Goal: Find specific page/section: Find specific page/section

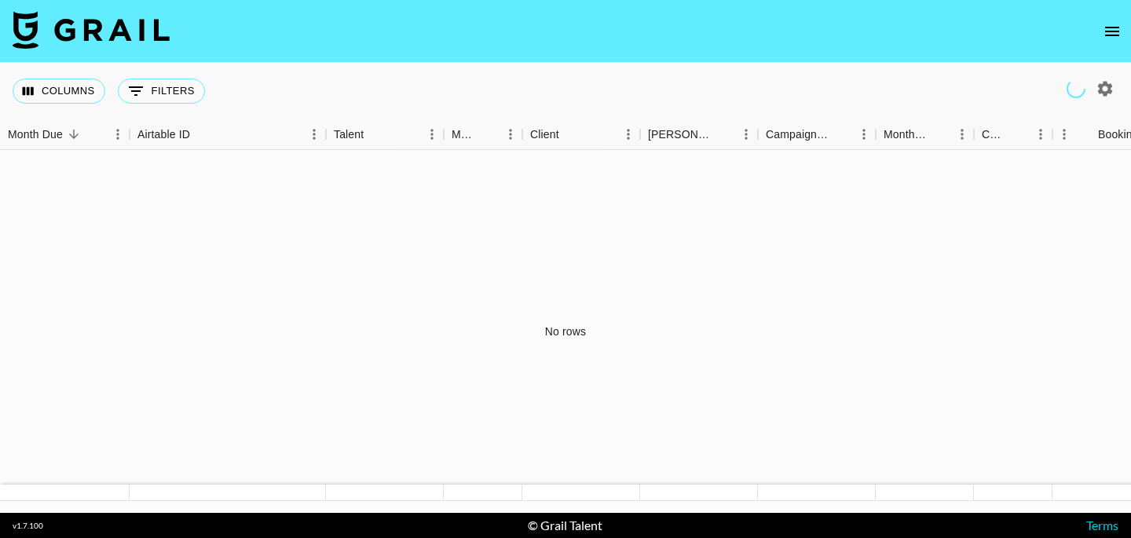
click at [1114, 32] on icon "open drawer" at bounding box center [1112, 31] width 19 height 19
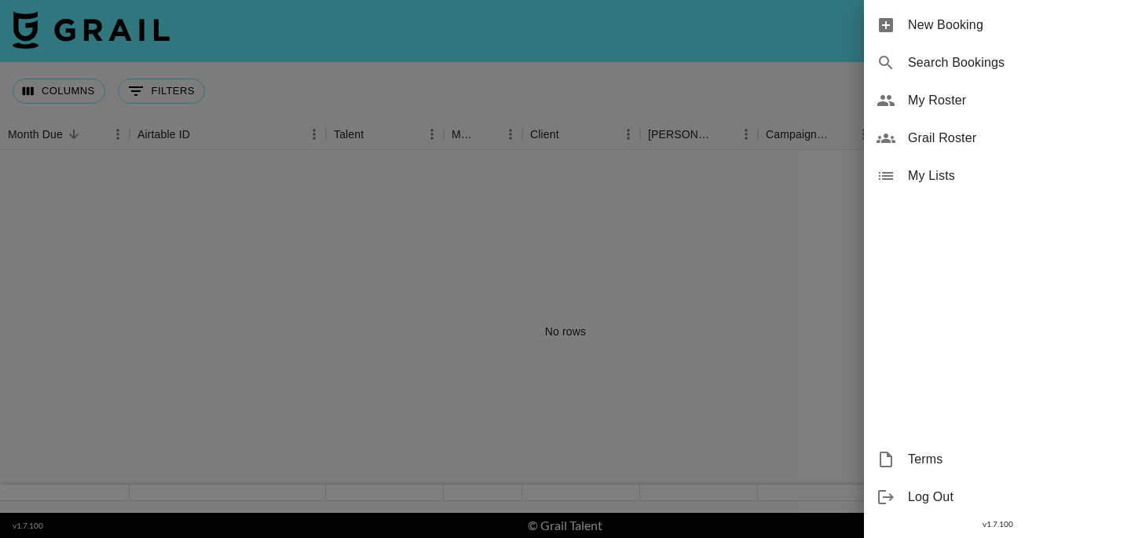
click at [986, 97] on span "My Roster" at bounding box center [1013, 100] width 211 height 19
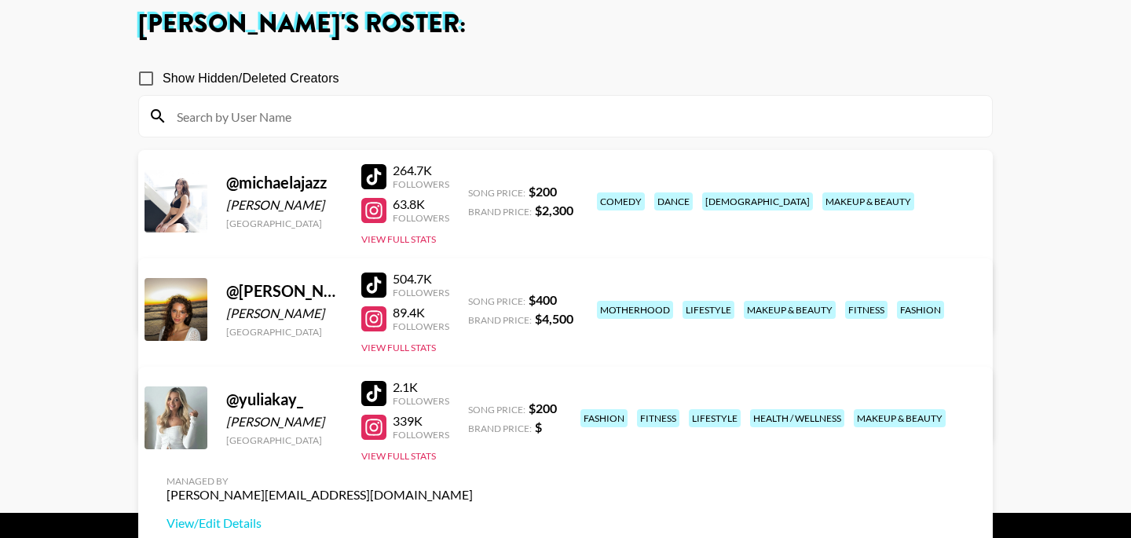
scroll to position [126, 0]
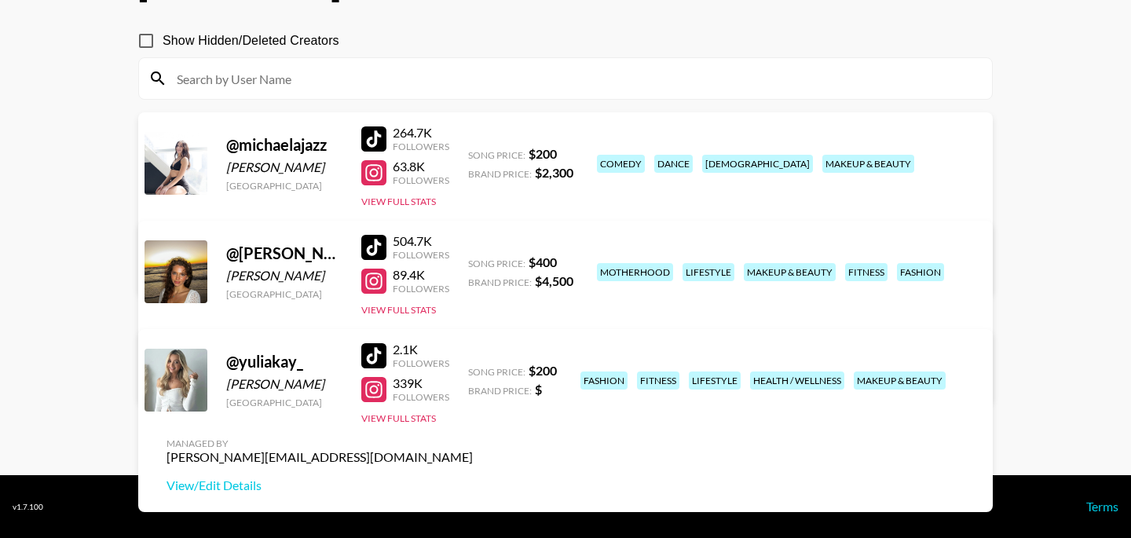
click at [471, 79] on input at bounding box center [574, 78] width 815 height 25
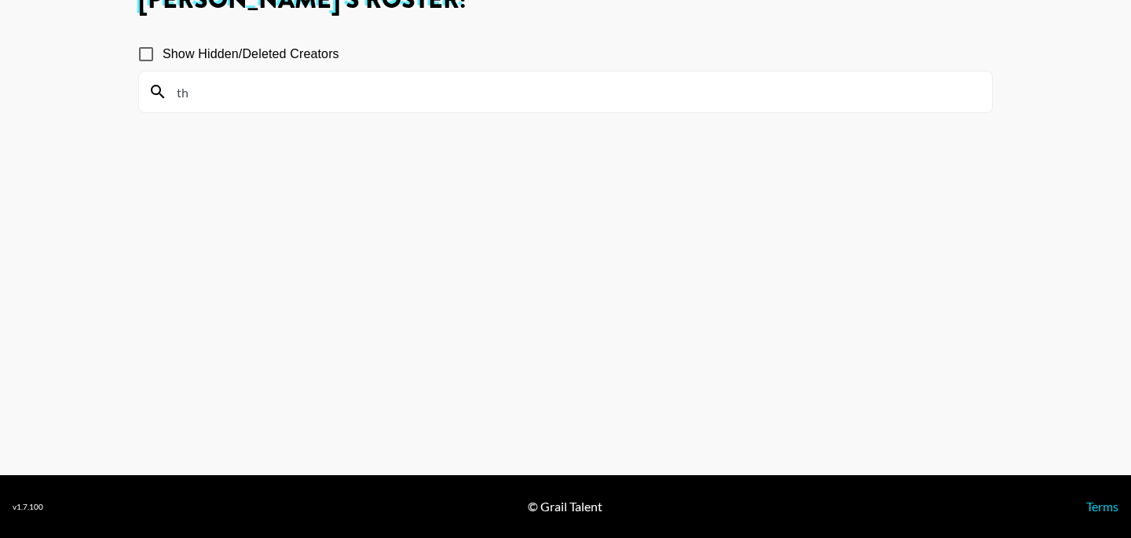
scroll to position [113, 0]
type input "t"
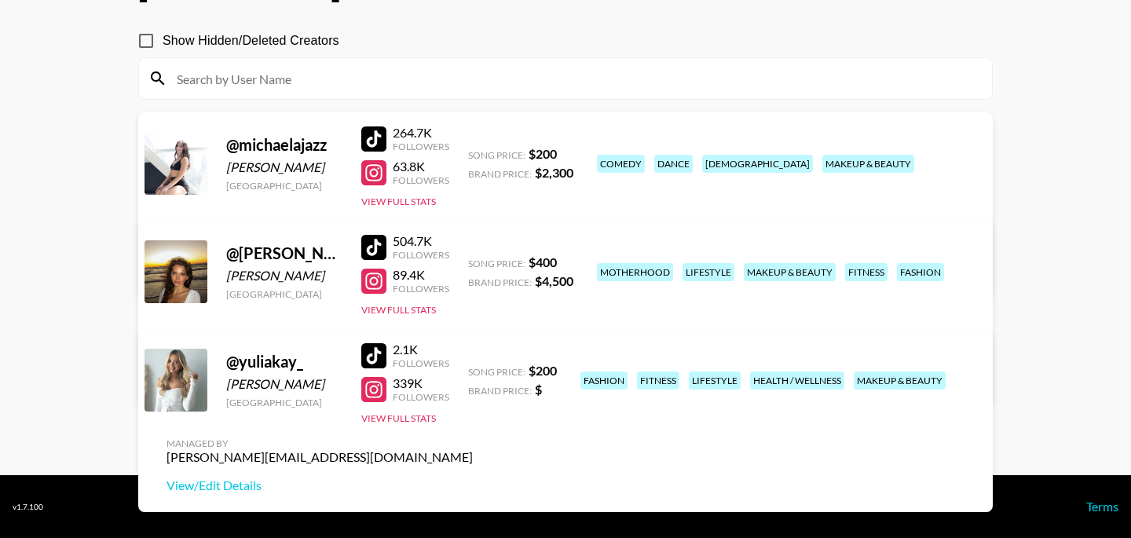
scroll to position [0, 0]
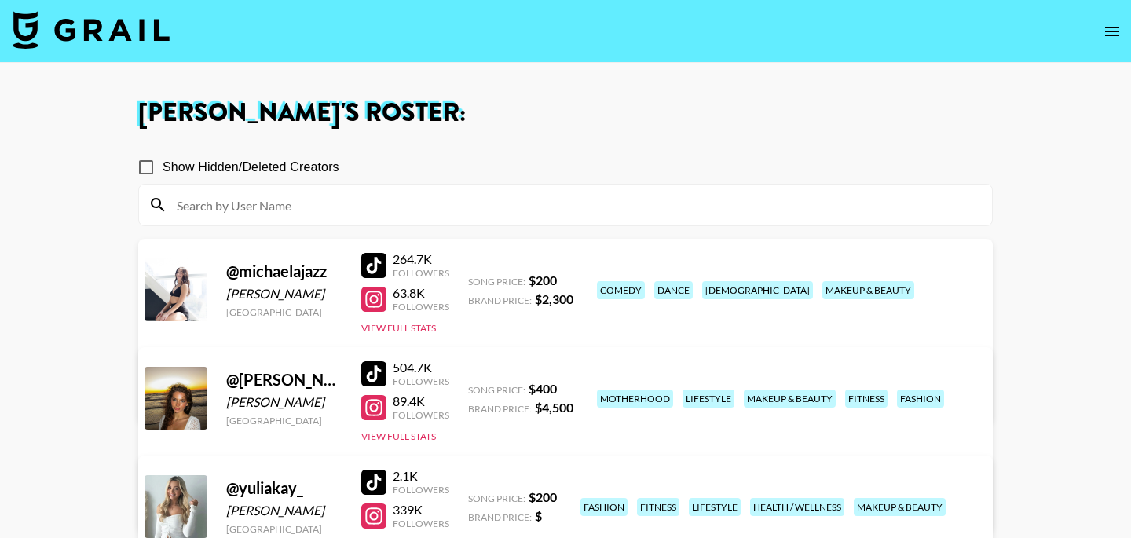
click at [1111, 31] on icon "open drawer" at bounding box center [1112, 31] width 14 height 9
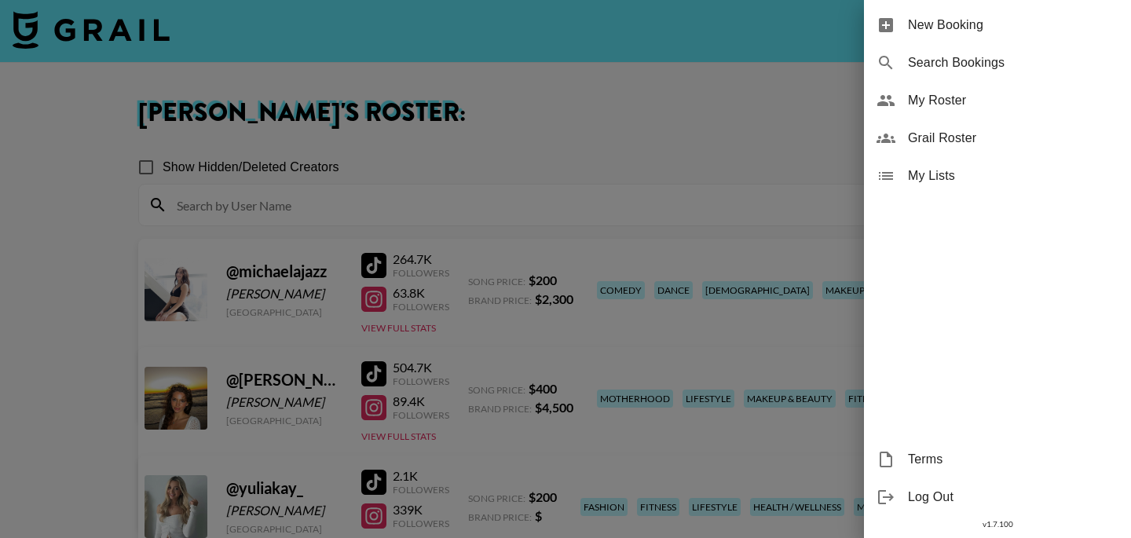
click at [980, 147] on span "Grail Roster" at bounding box center [1013, 138] width 211 height 19
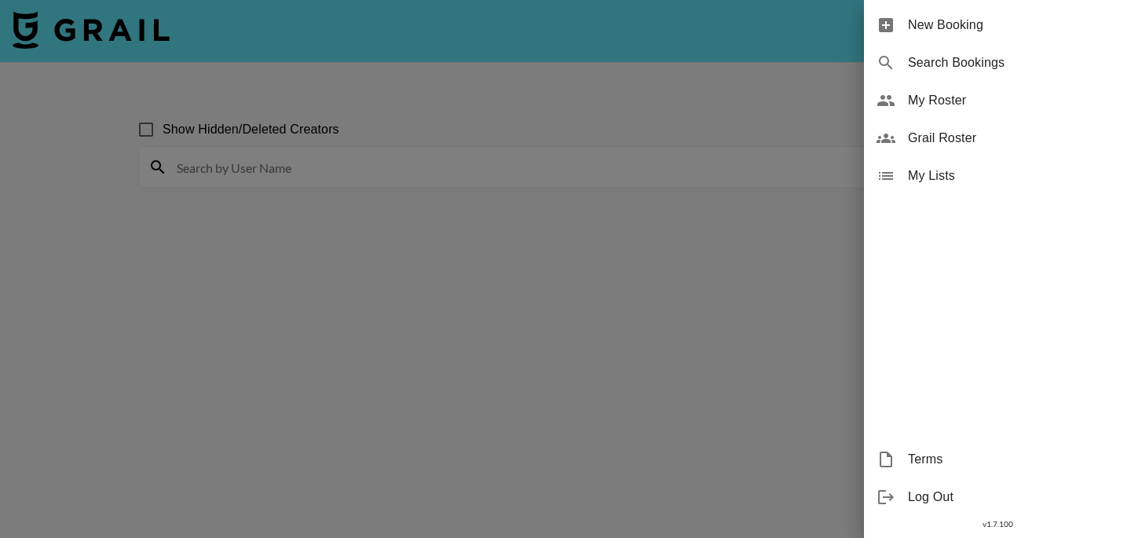
click at [464, 192] on div at bounding box center [565, 269] width 1131 height 538
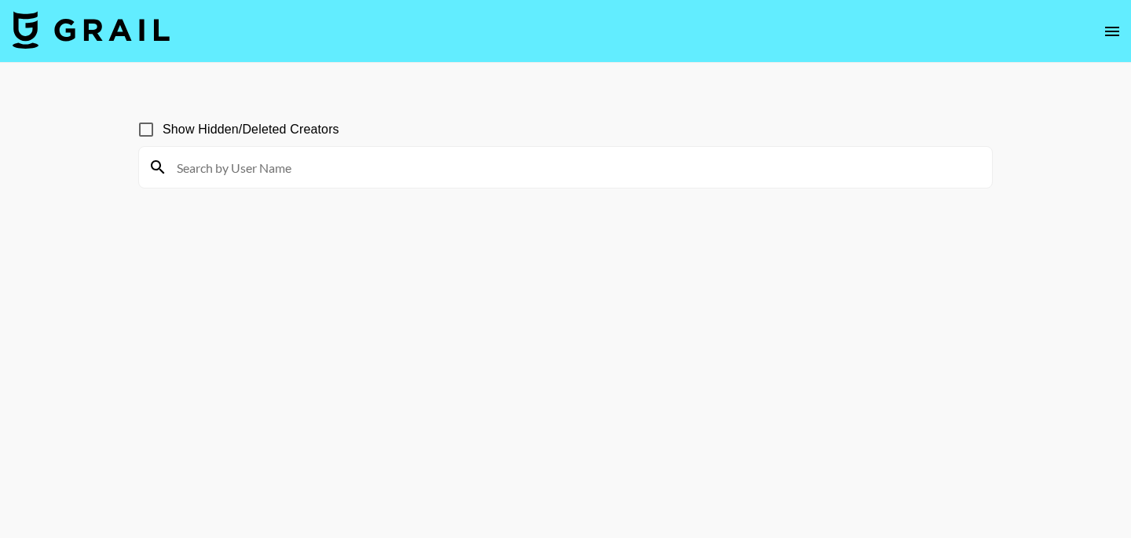
click at [445, 174] on input at bounding box center [574, 167] width 815 height 25
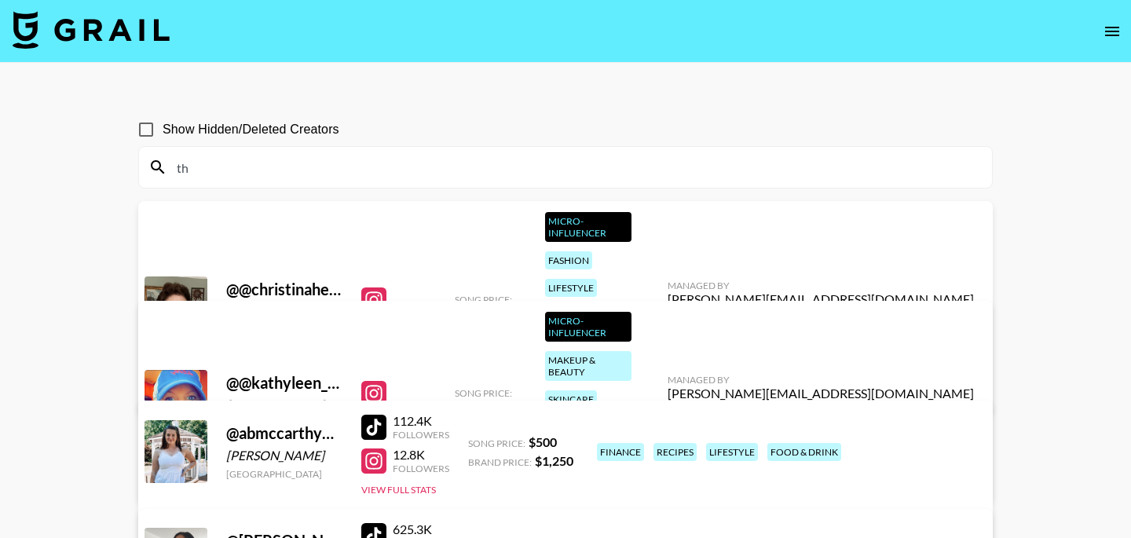
type input "t"
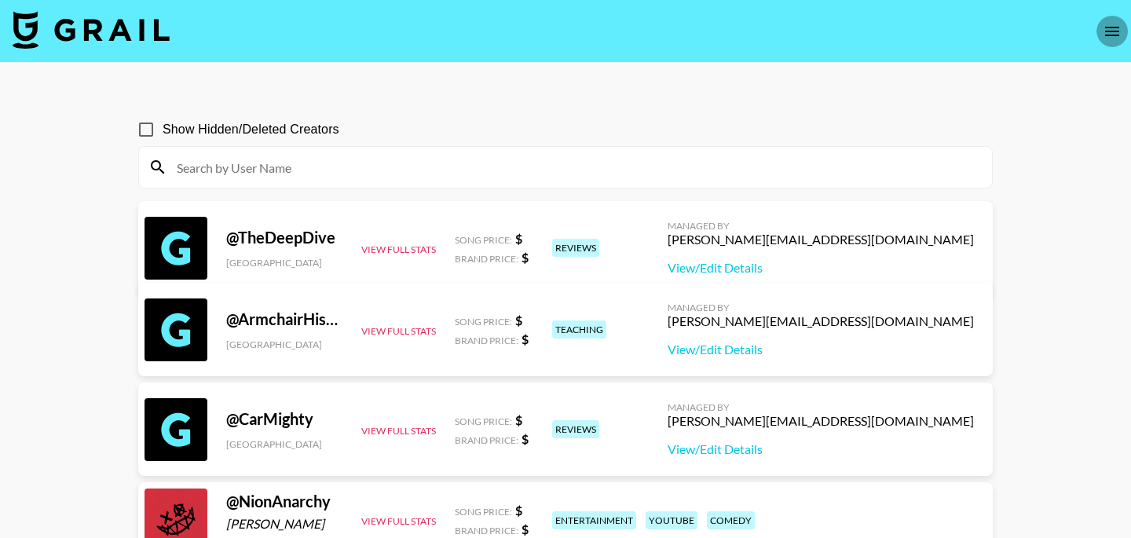
click at [1107, 29] on icon "open drawer" at bounding box center [1112, 31] width 19 height 19
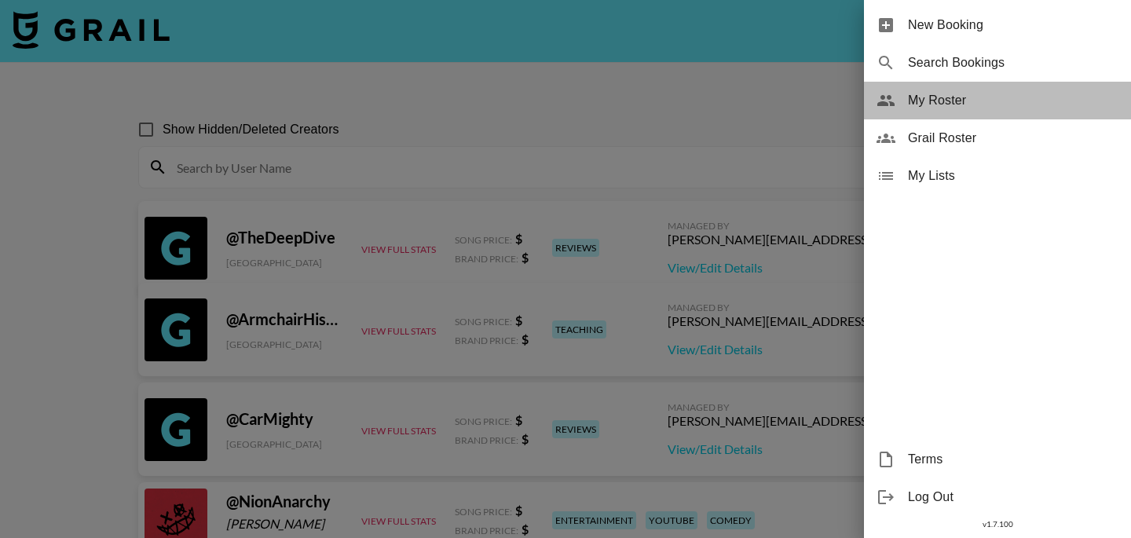
click at [979, 109] on span "My Roster" at bounding box center [1013, 100] width 211 height 19
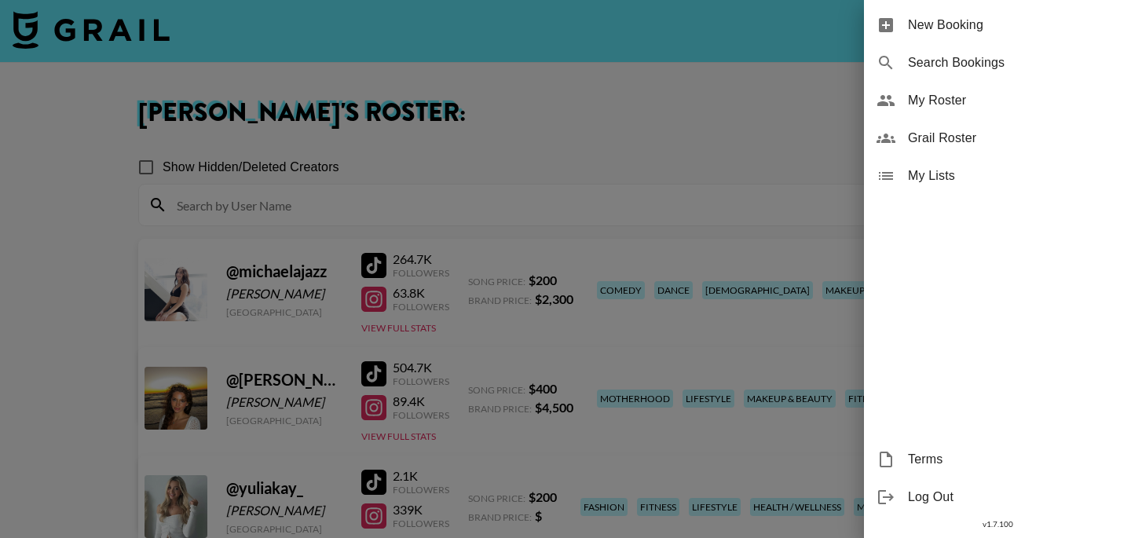
click at [566, 195] on div at bounding box center [565, 269] width 1131 height 538
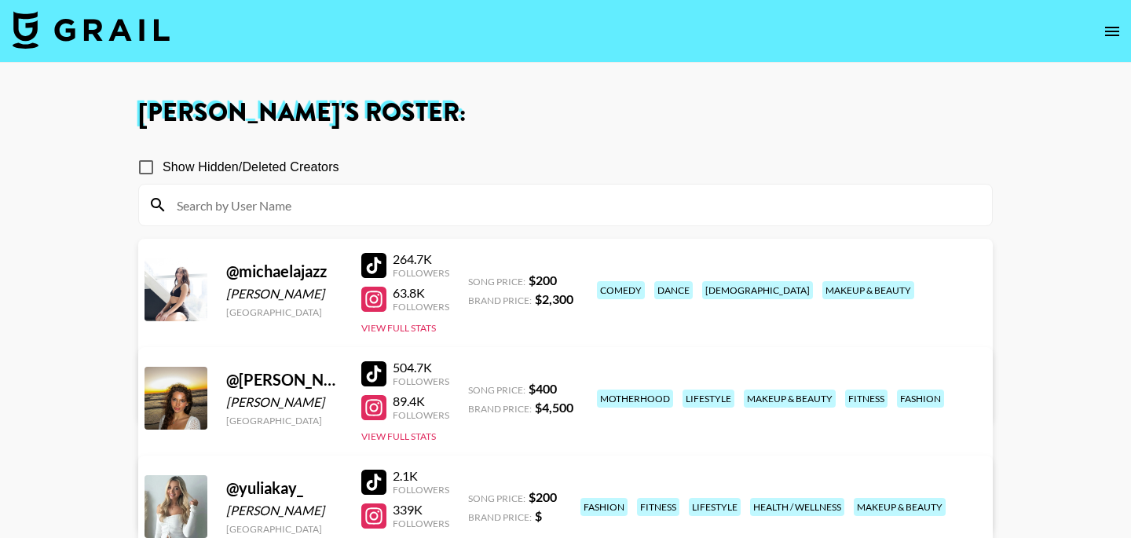
scroll to position [126, 0]
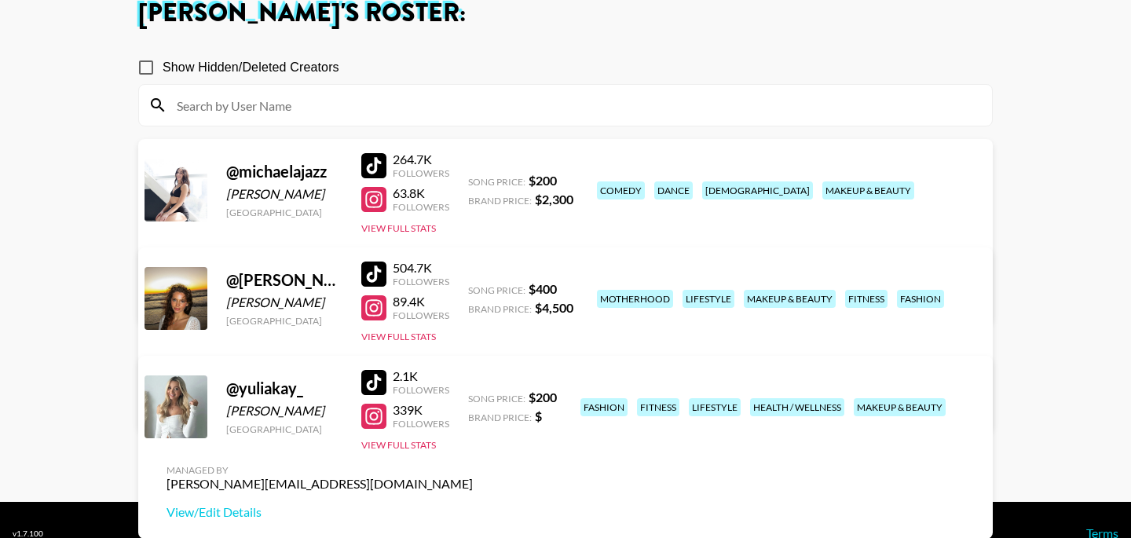
scroll to position [95, 0]
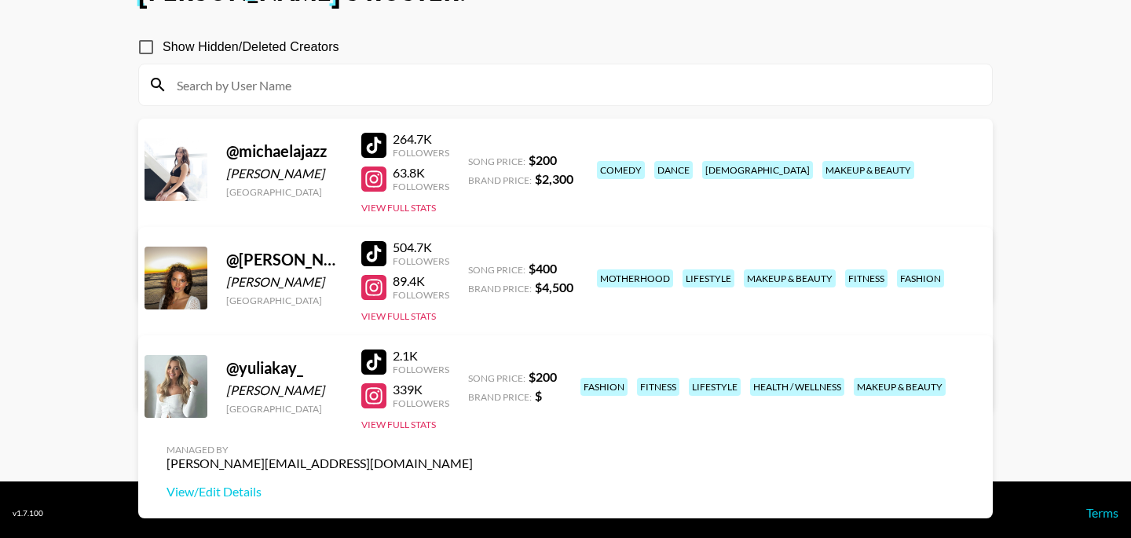
scroll to position [126, 0]
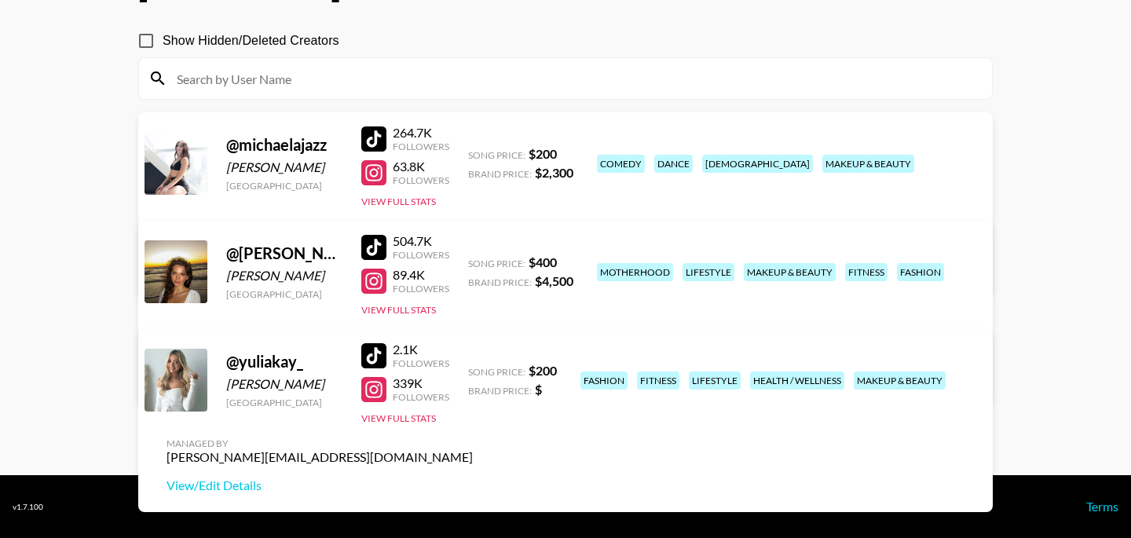
click at [287, 364] on div "@ yuliakay_" at bounding box center [284, 362] width 116 height 20
click at [555, 348] on div "@ yuliakay_ Yulia Kay Canada 2.1K Followers 339K Followers View Full Stats Song…" at bounding box center [565, 420] width 855 height 183
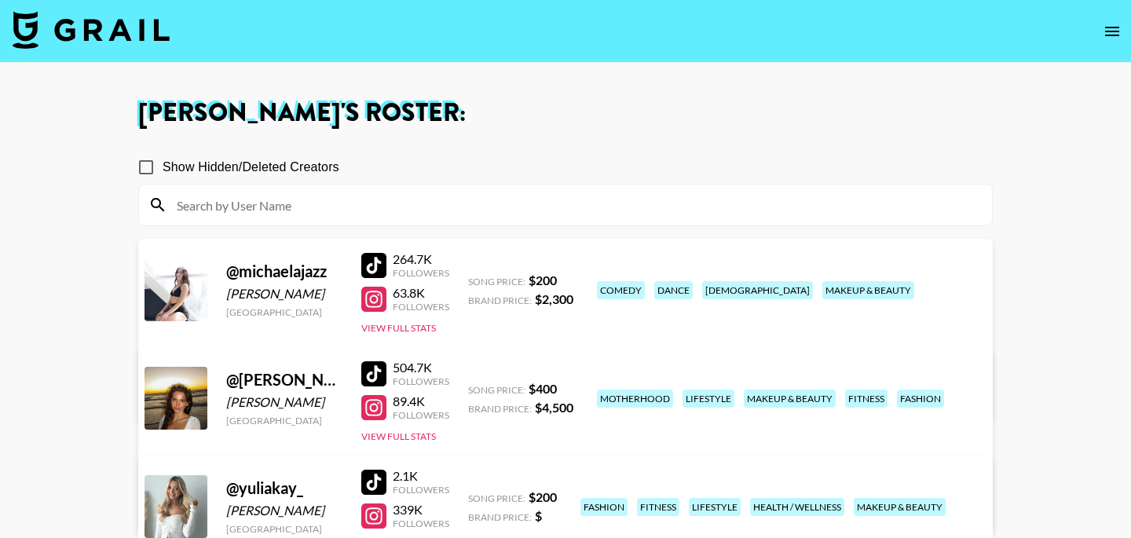
scroll to position [126, 0]
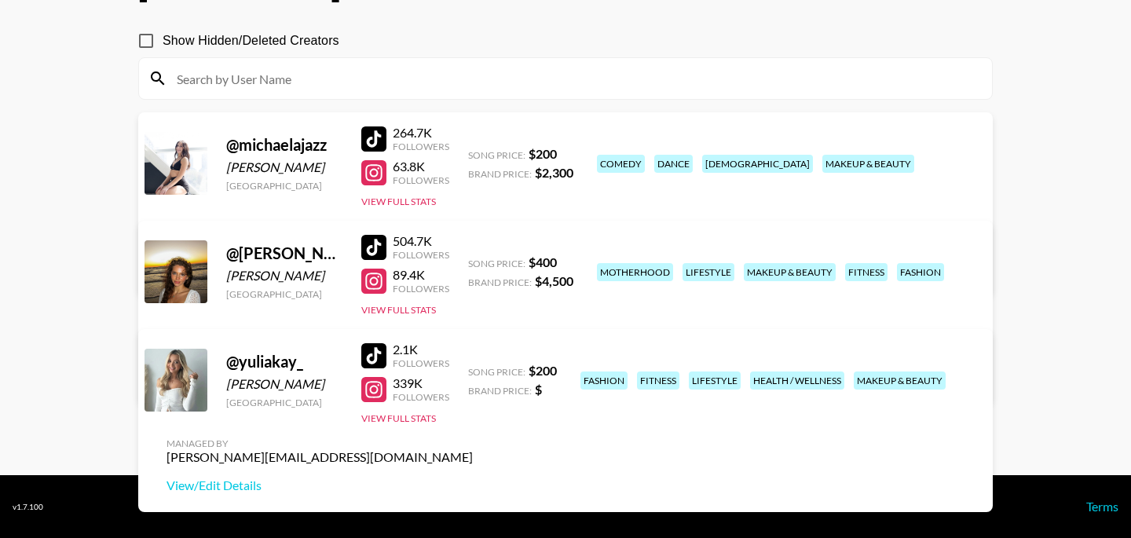
click at [391, 82] on input at bounding box center [574, 78] width 815 height 25
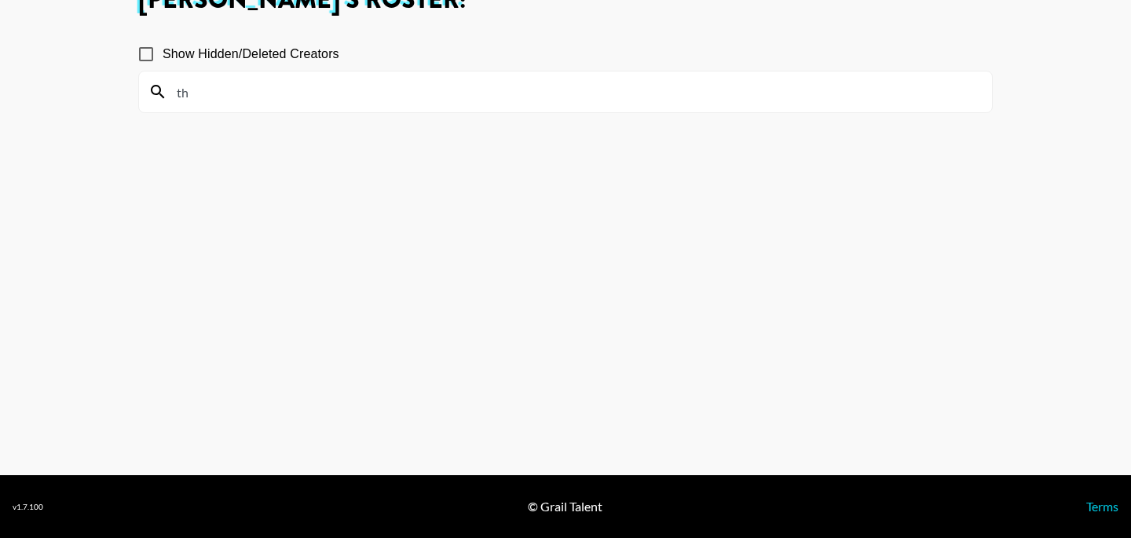
type input "t"
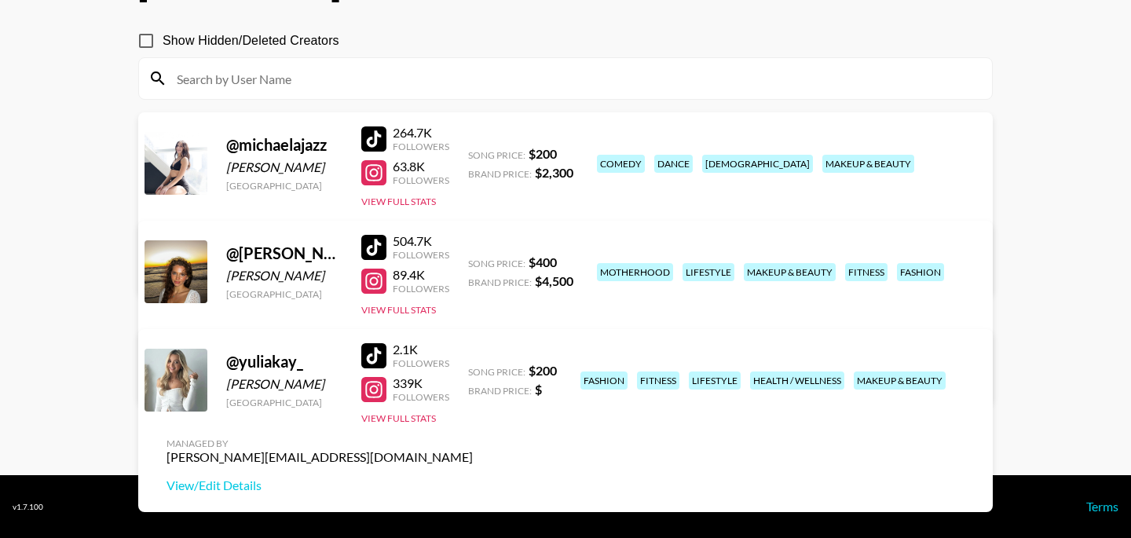
scroll to position [0, 0]
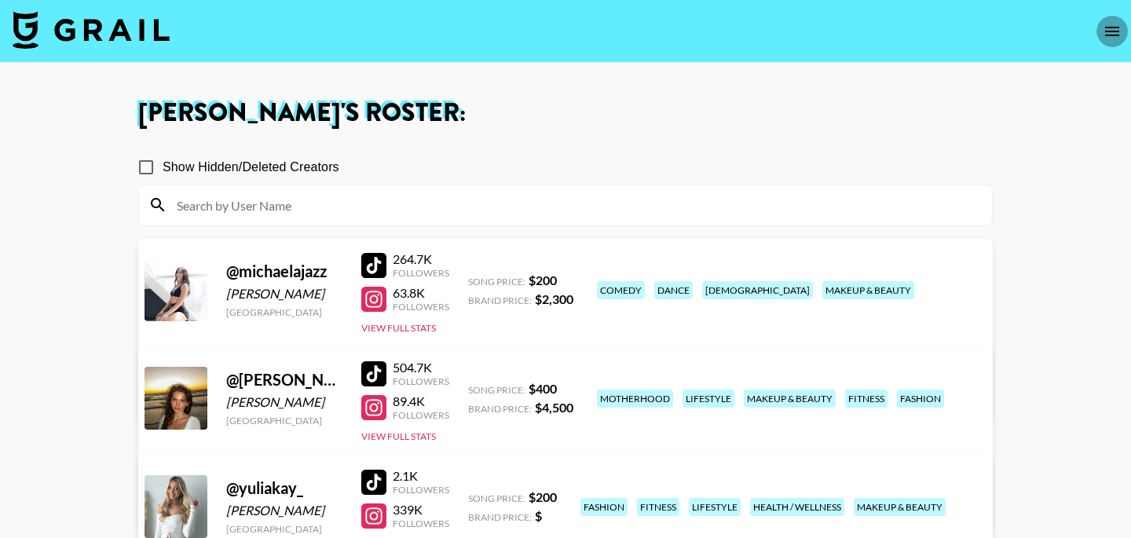
click at [1112, 35] on icon "open drawer" at bounding box center [1112, 31] width 19 height 19
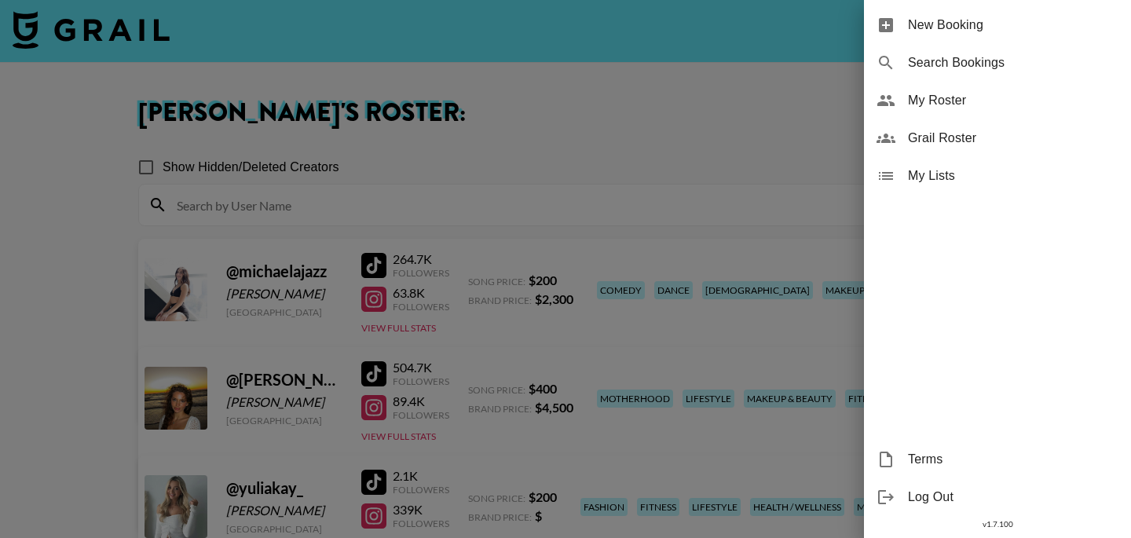
click at [921, 142] on span "Grail Roster" at bounding box center [1013, 138] width 211 height 19
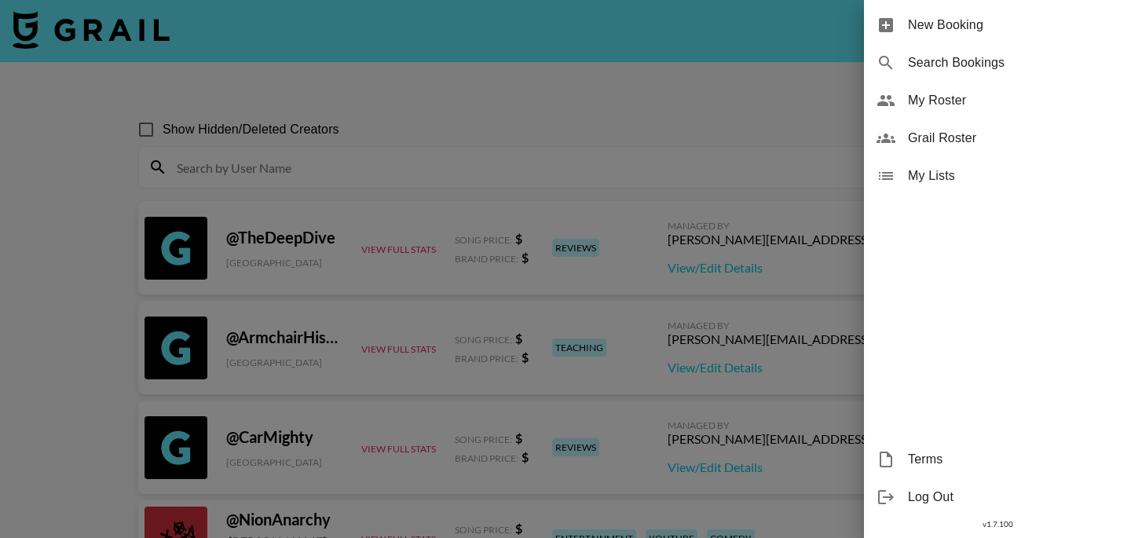
click at [638, 166] on div at bounding box center [565, 269] width 1131 height 538
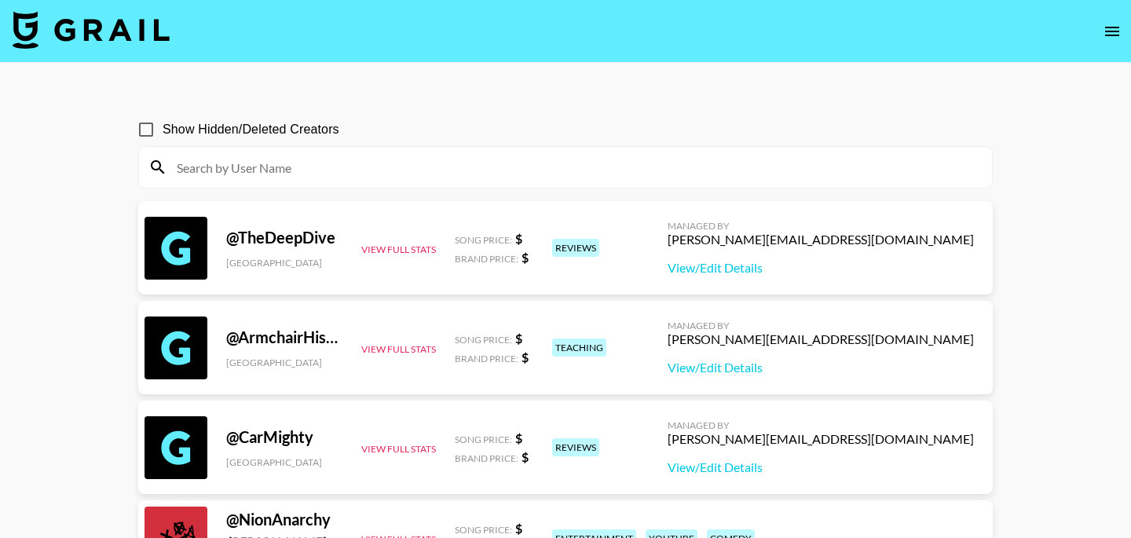
click at [591, 168] on input at bounding box center [574, 167] width 815 height 25
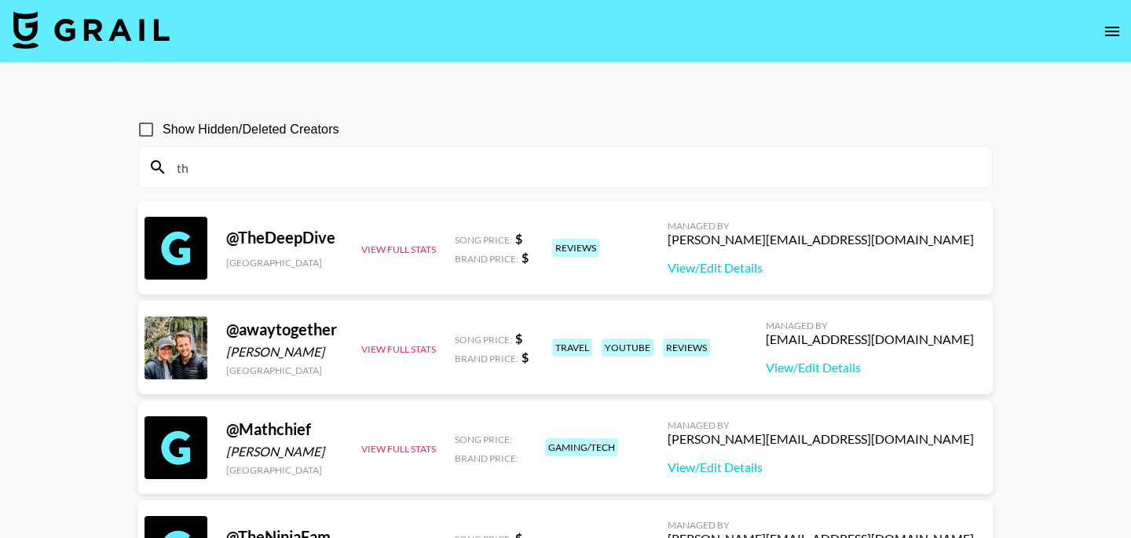
type input "t"
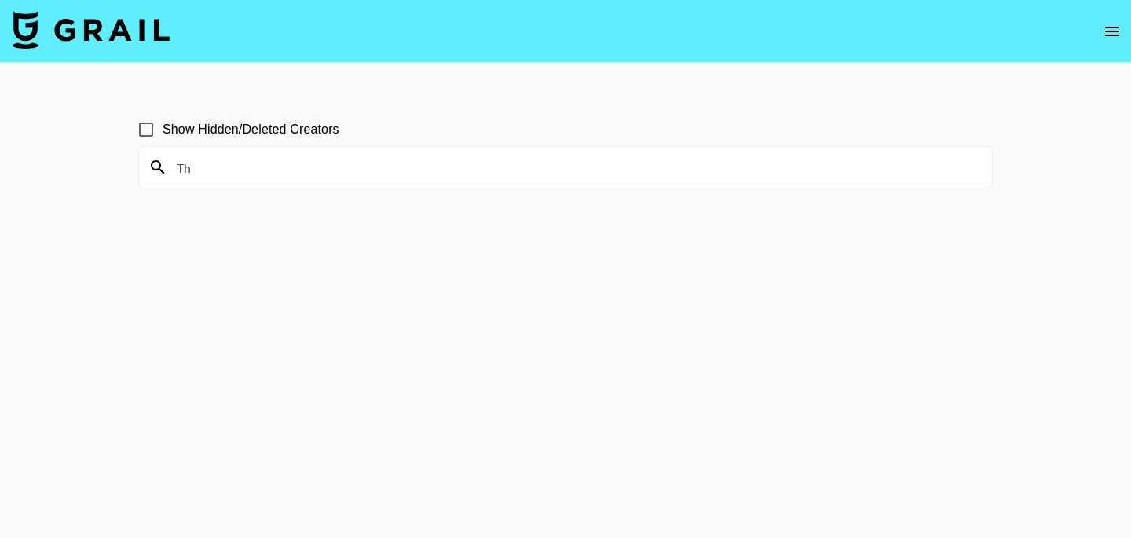
type input "T"
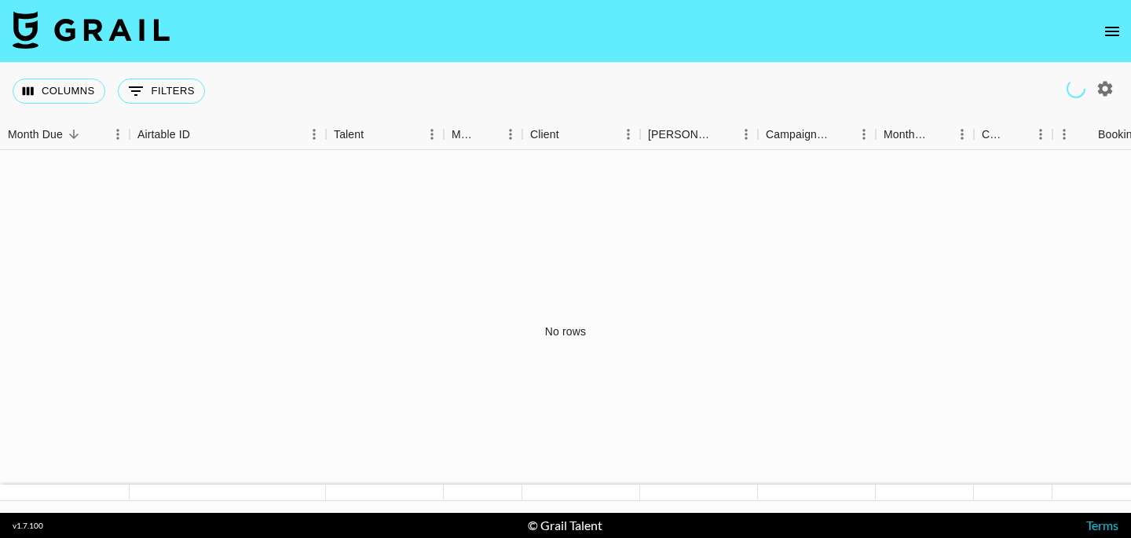
click at [1116, 30] on icon "open drawer" at bounding box center [1112, 31] width 19 height 19
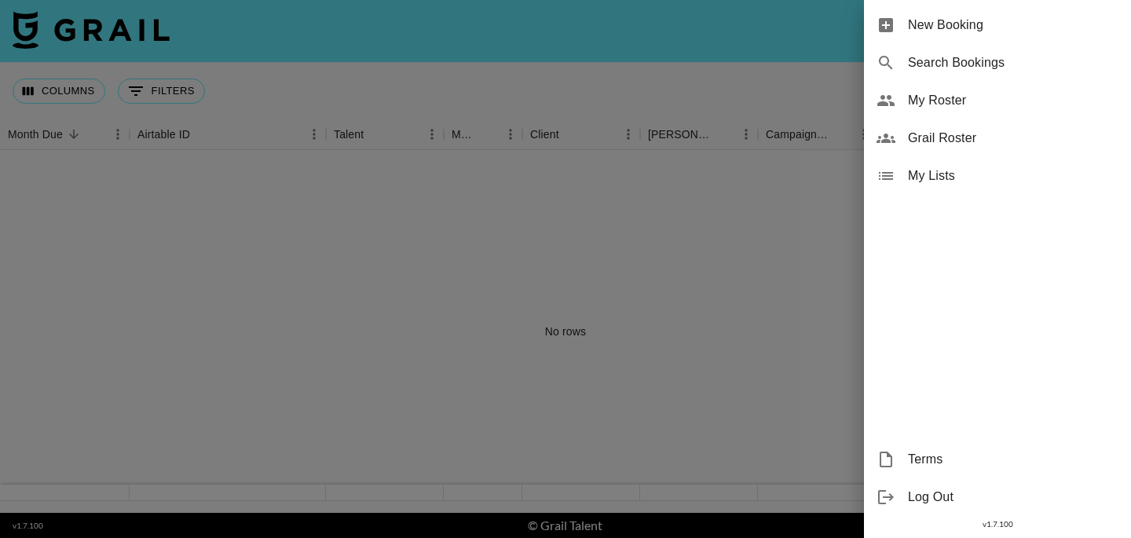
click at [945, 97] on span "My Roster" at bounding box center [1013, 100] width 211 height 19
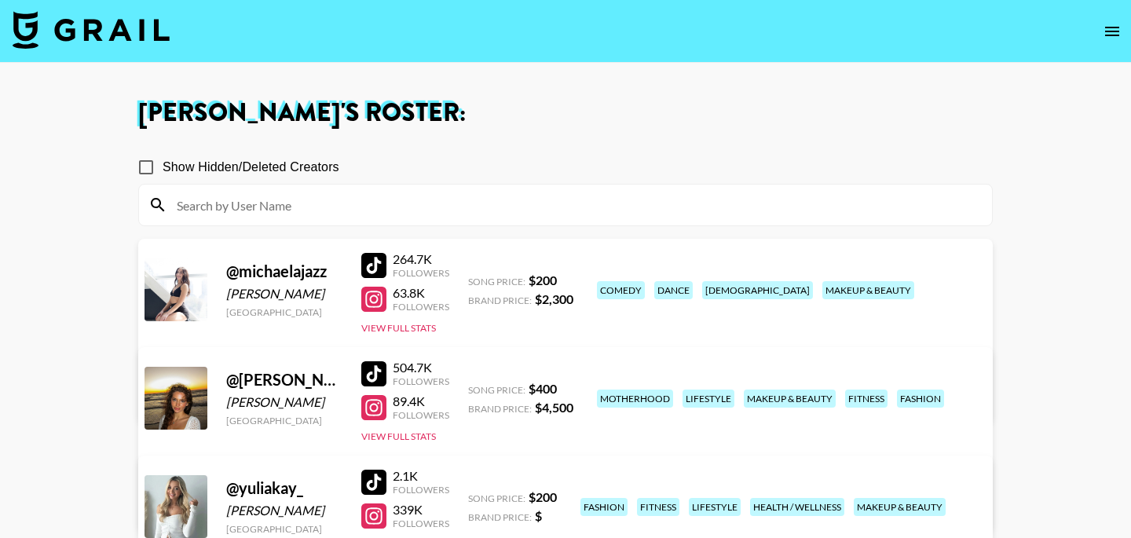
scroll to position [126, 0]
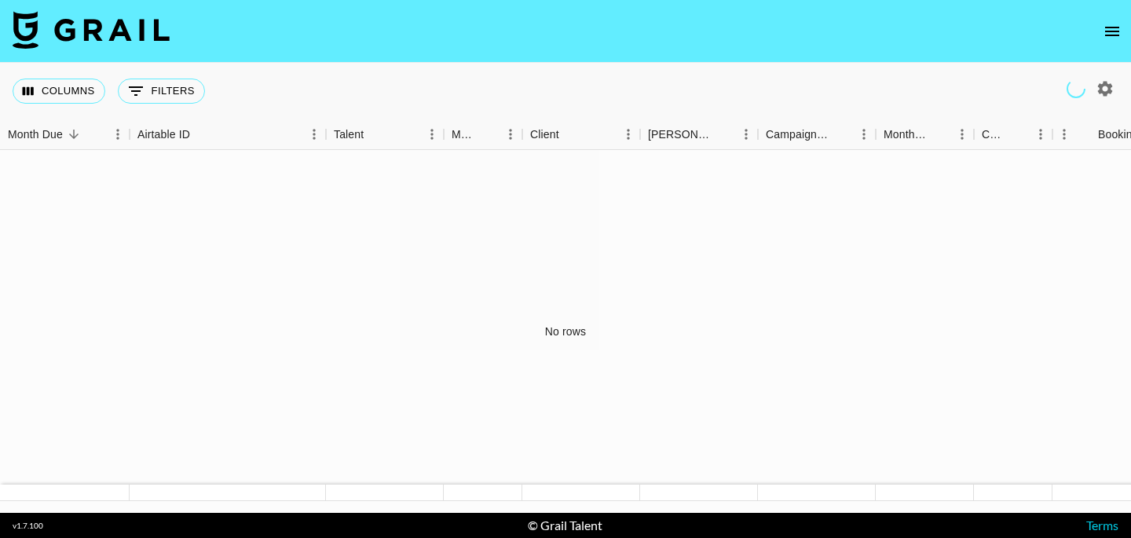
click at [1115, 32] on icon "open drawer" at bounding box center [1112, 31] width 19 height 19
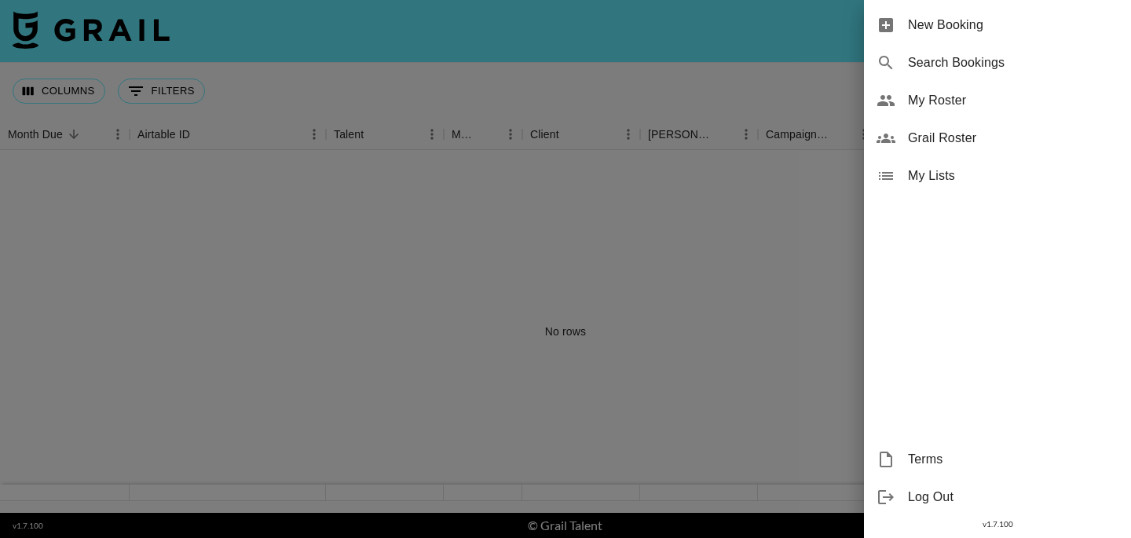
click at [927, 104] on span "My Roster" at bounding box center [1013, 100] width 211 height 19
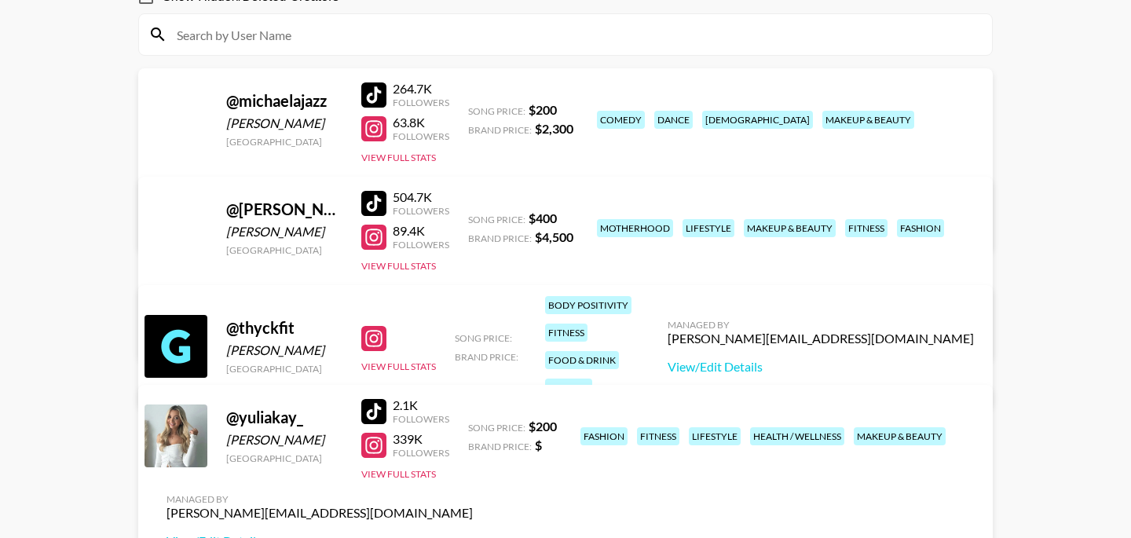
scroll to position [171, 0]
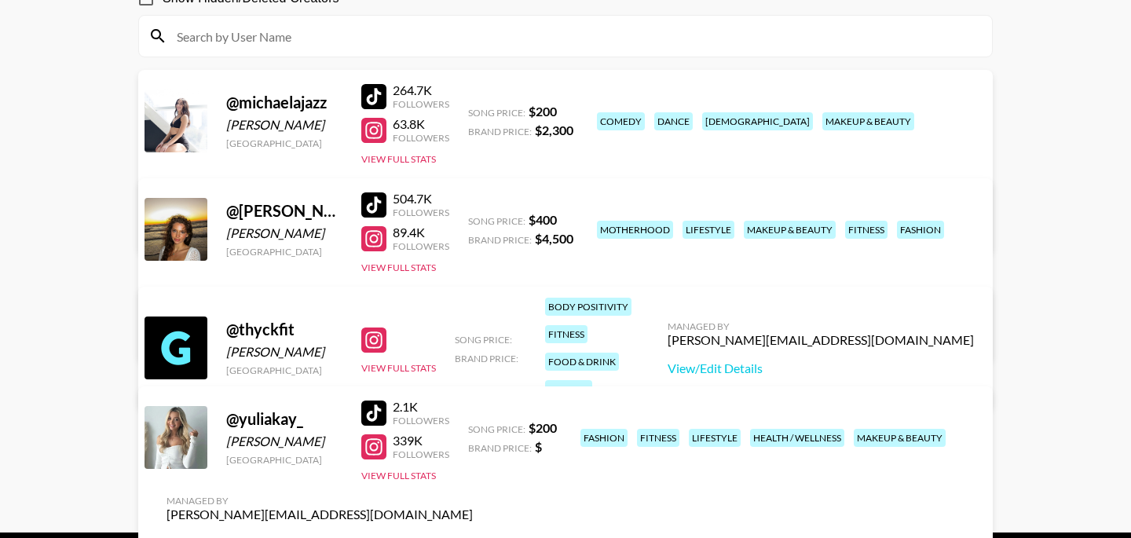
scroll to position [171, 0]
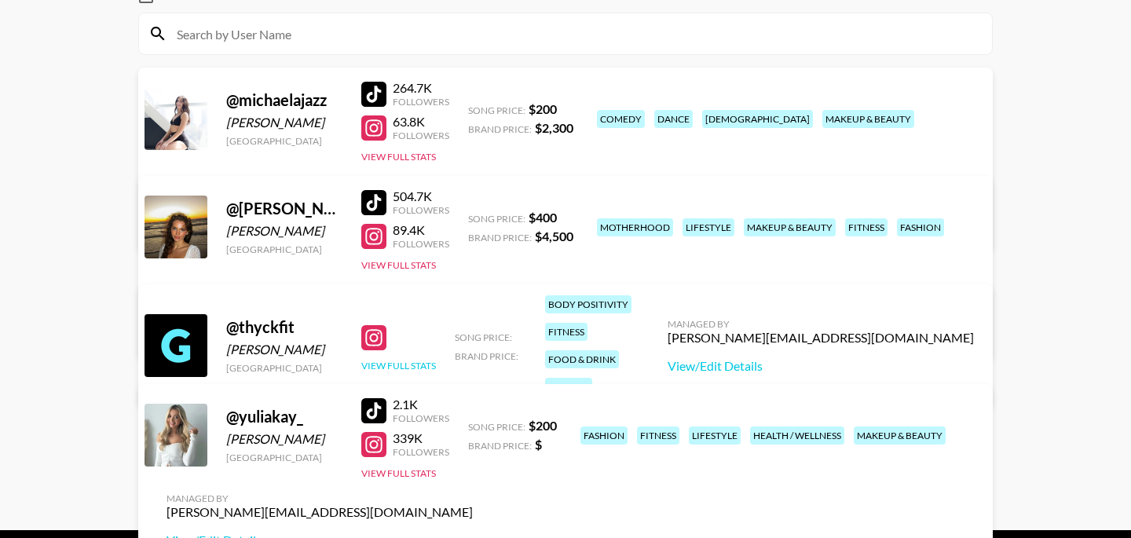
click at [418, 360] on button "View Full Stats" at bounding box center [398, 366] width 75 height 12
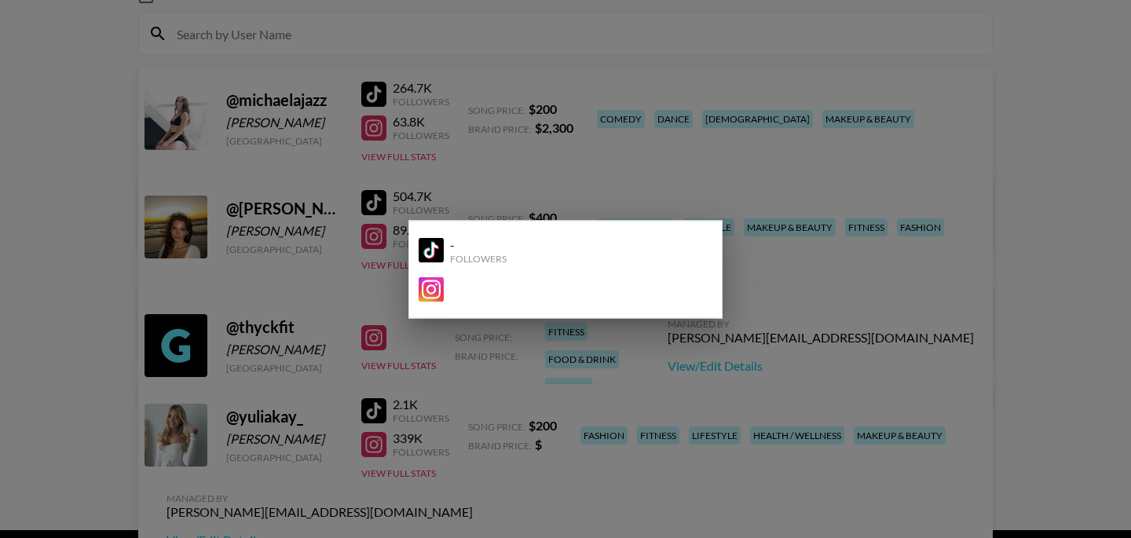
click at [745, 380] on div at bounding box center [565, 269] width 1131 height 538
